Goal: Information Seeking & Learning: Learn about a topic

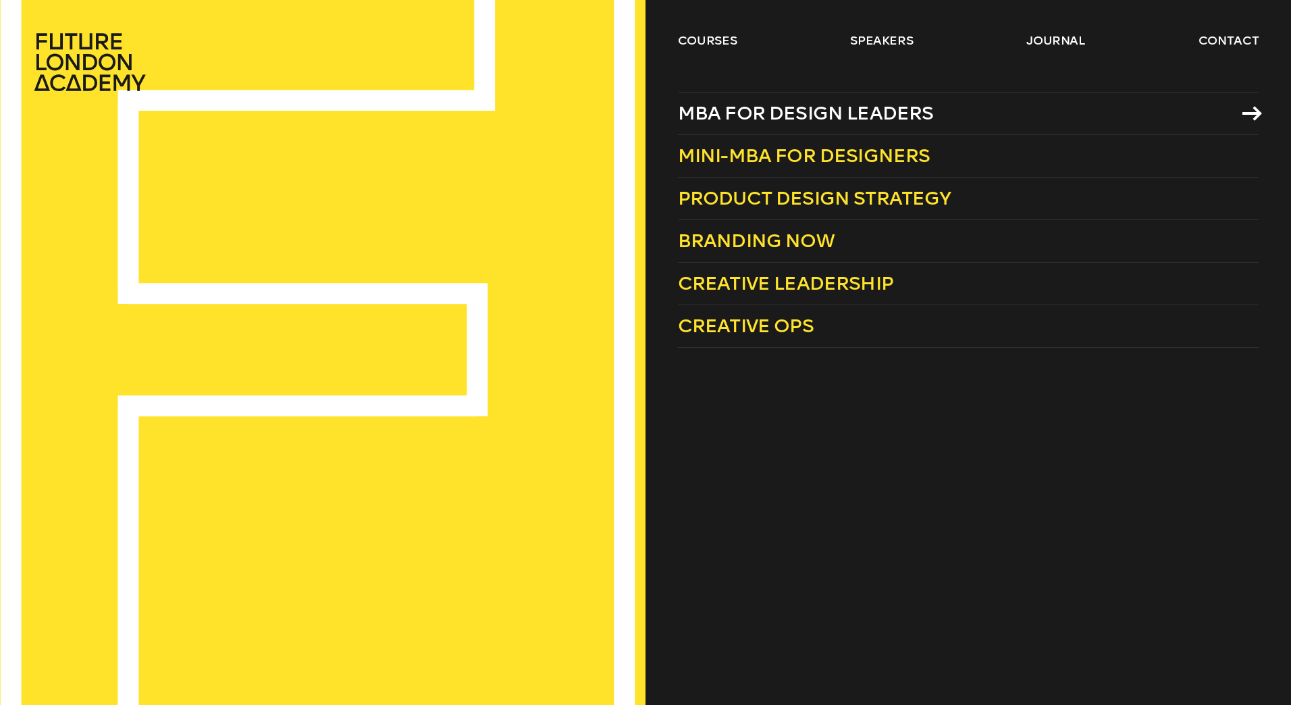
click at [801, 111] on span "MBA for Design Leaders" at bounding box center [806, 113] width 256 height 22
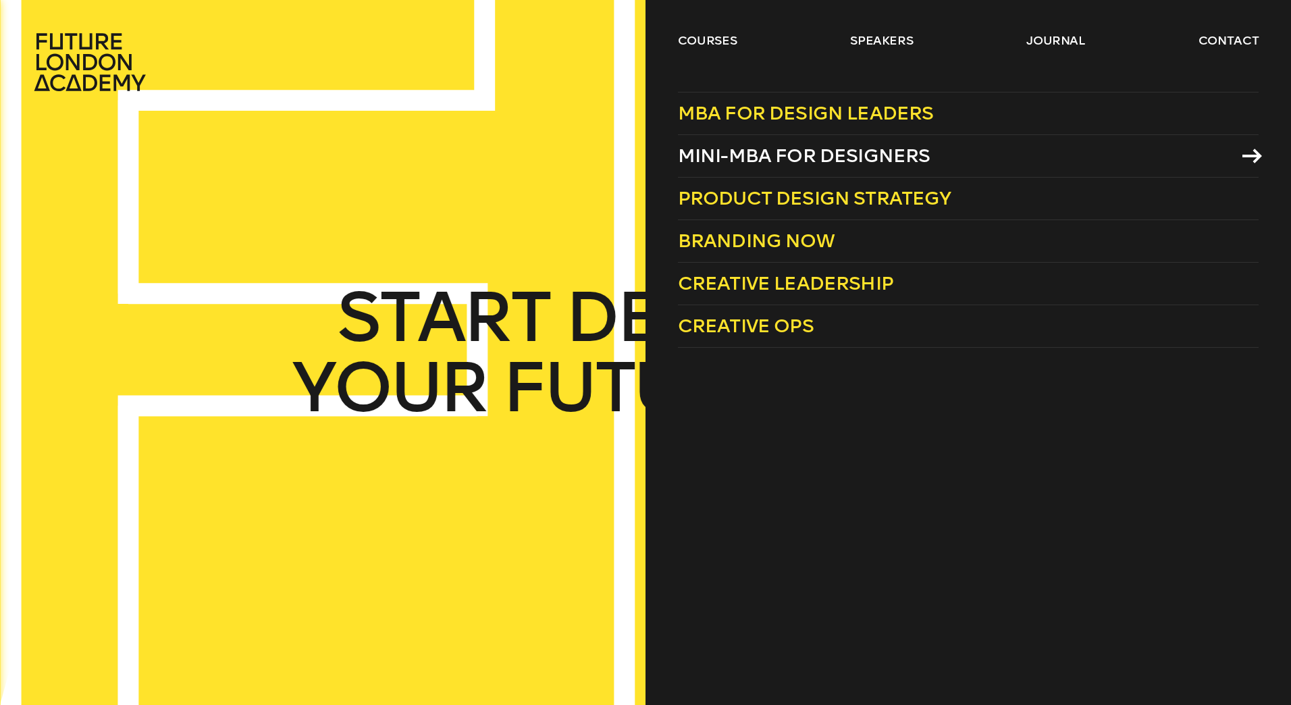
click at [725, 152] on span "Mini-MBA for Designers" at bounding box center [804, 155] width 253 height 22
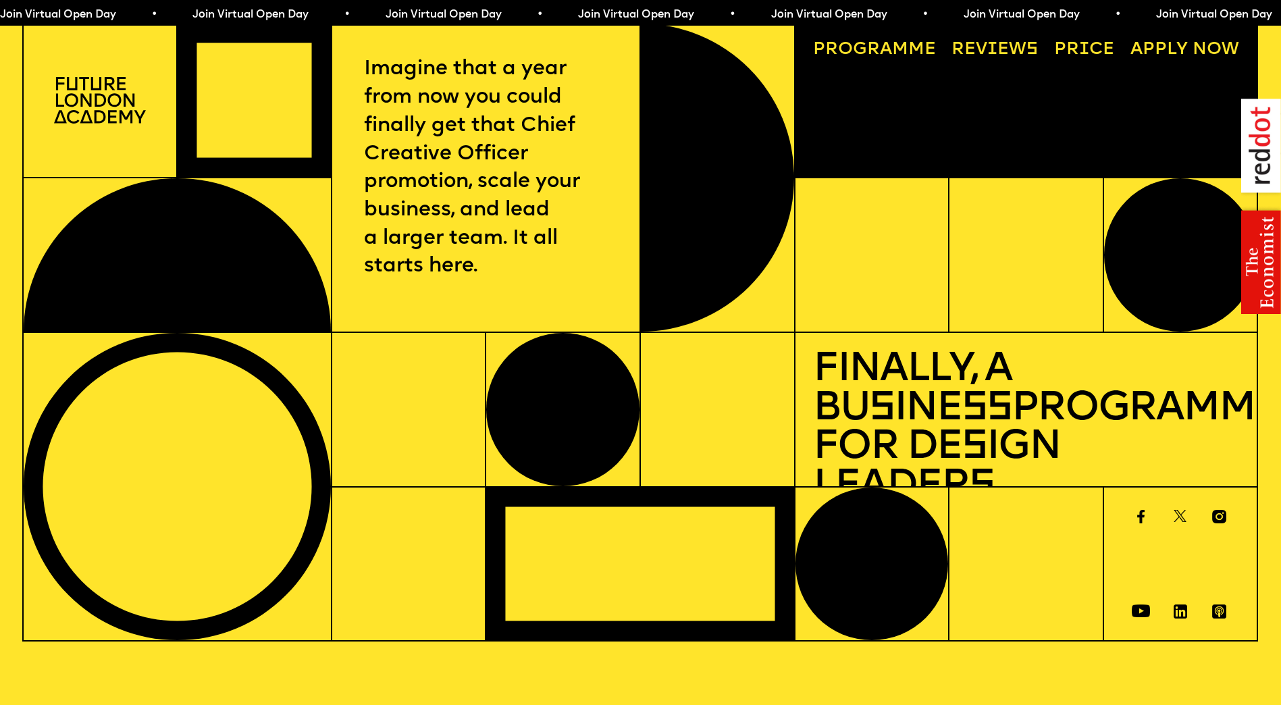
click at [6, 73] on div "Imagine that a year from now you could finally get that Chief Creative Officer …" at bounding box center [640, 332] width 1281 height 620
click at [877, 58] on link "Progr a mme" at bounding box center [874, 49] width 140 height 35
click at [890, 47] on span "a" at bounding box center [886, 50] width 12 height 18
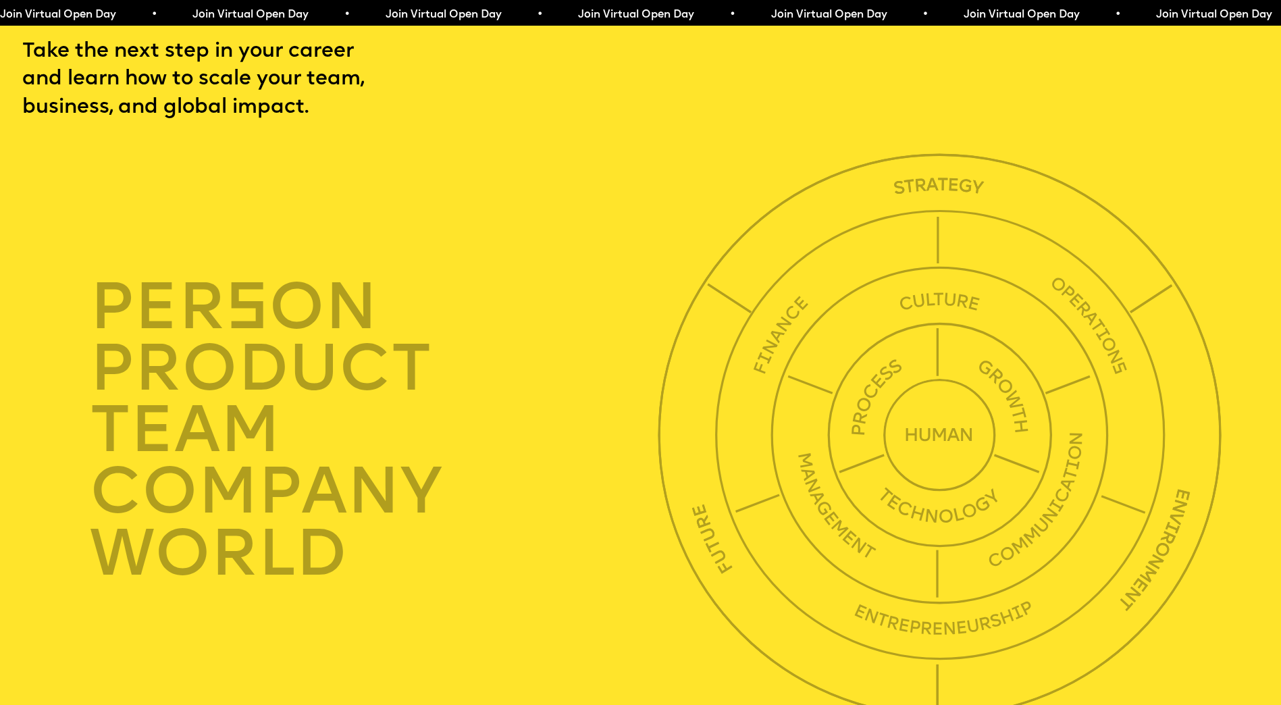
scroll to position [4443, 0]
